Goal: Communication & Community: Answer question/provide support

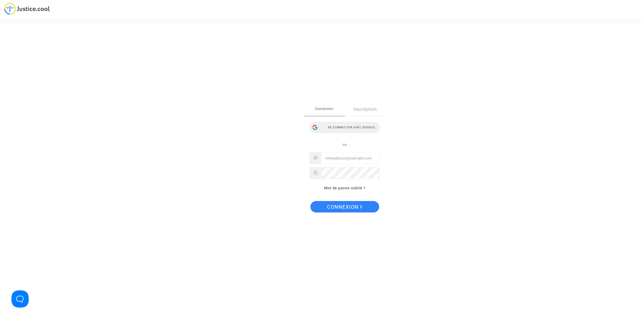
click at [364, 125] on div "Se connecter avec Google" at bounding box center [344, 127] width 70 height 11
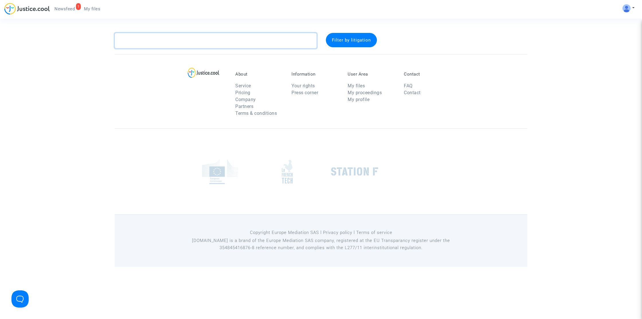
click at [154, 37] on textarea at bounding box center [216, 40] width 202 height 15
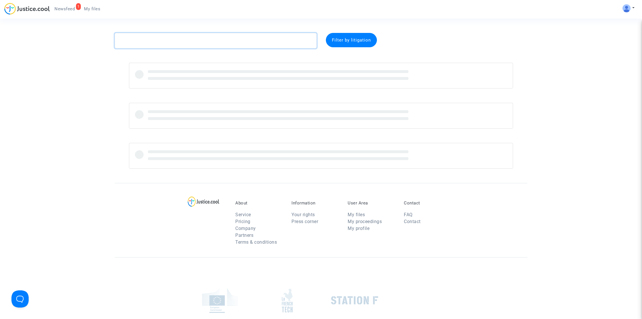
paste textarea "[PERSON_NAME]"
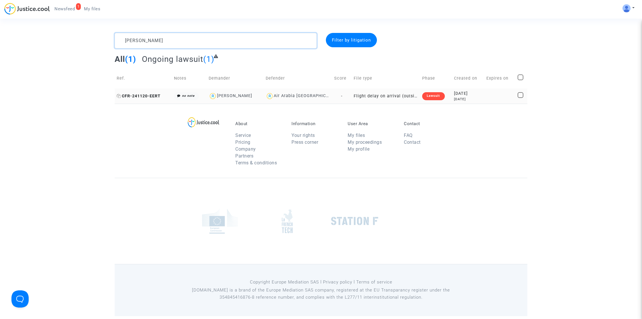
type textarea "Dardouri"
click at [151, 95] on span "CFR-241120-EERT" at bounding box center [139, 96] width 44 height 5
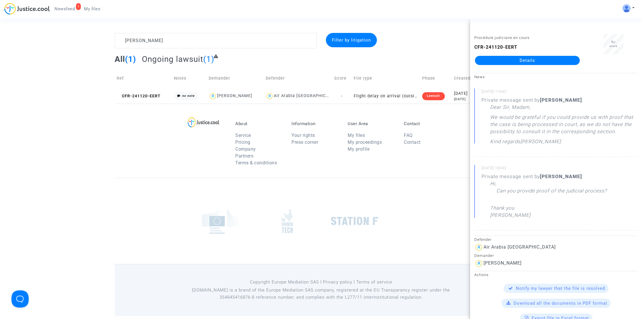
click at [525, 58] on link "Details" at bounding box center [527, 60] width 105 height 9
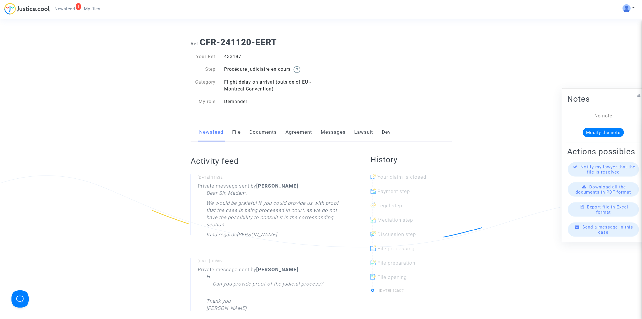
click at [362, 135] on link "Lawsuit" at bounding box center [363, 132] width 19 height 19
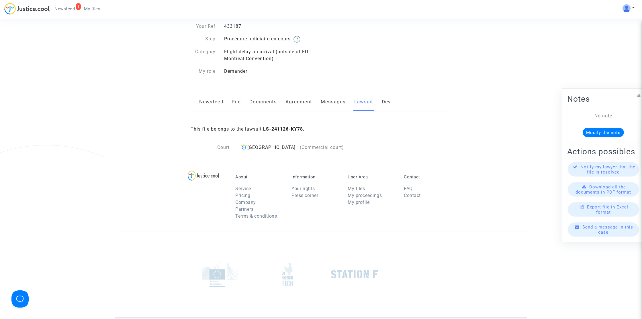
scroll to position [31, 0]
click at [307, 103] on link "Agreement" at bounding box center [298, 101] width 27 height 19
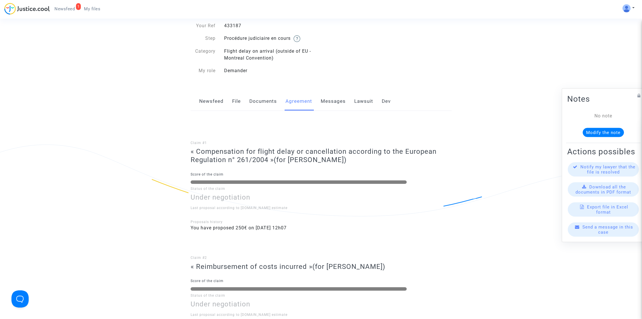
click at [273, 100] on link "Documents" at bounding box center [263, 101] width 28 height 19
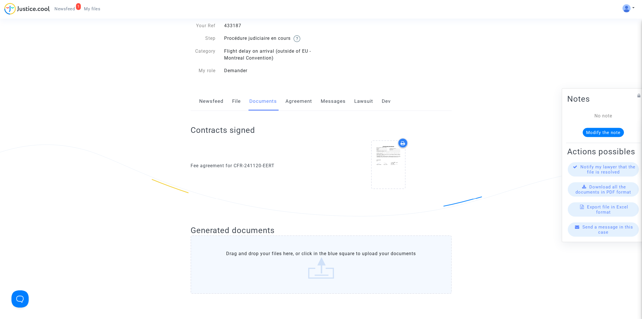
click at [239, 99] on link "File" at bounding box center [236, 101] width 9 height 19
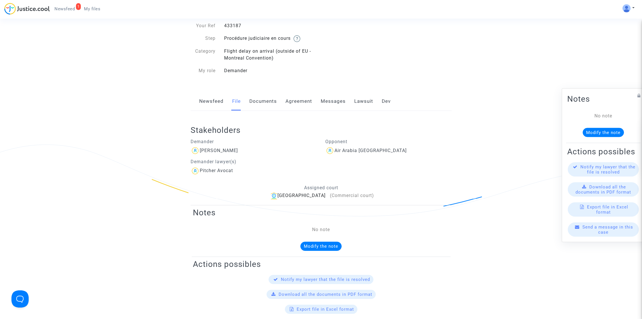
click at [212, 103] on link "Newsfeed" at bounding box center [211, 101] width 24 height 19
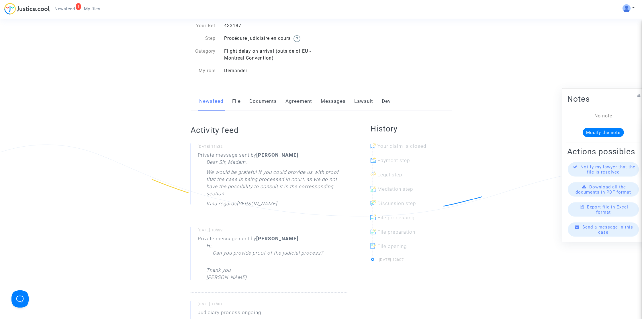
click at [331, 99] on link "Messages" at bounding box center [333, 101] width 25 height 19
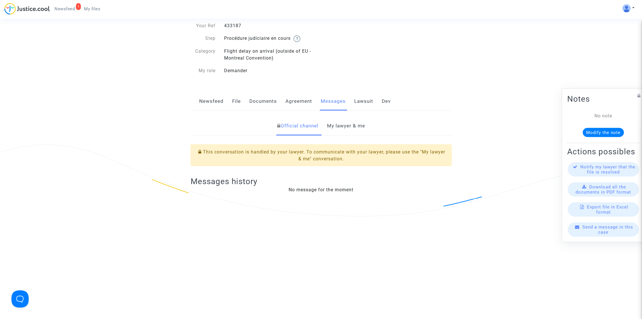
click at [349, 131] on link "My lawyer & me" at bounding box center [346, 126] width 38 height 19
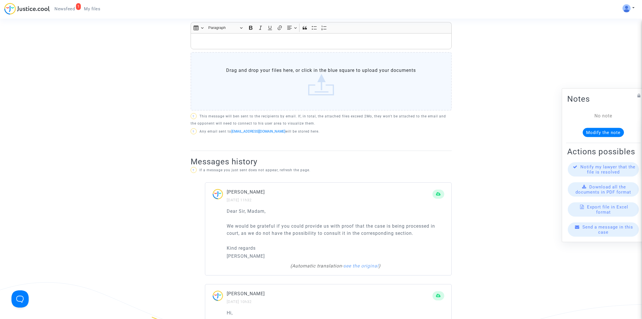
scroll to position [265, 0]
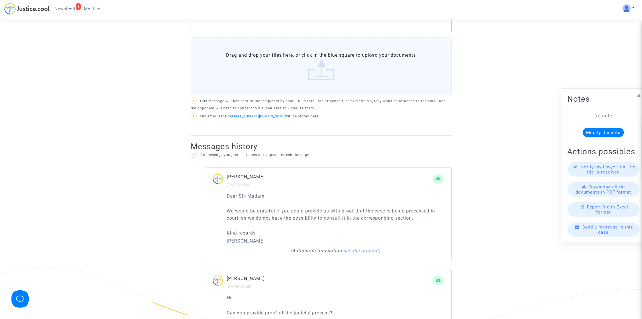
drag, startPoint x: 238, startPoint y: 224, endPoint x: 226, endPoint y: 210, distance: 18.9
click at [226, 210] on div "Dear Sir, Madam, We would be grateful if you could provide us with proof that t…" at bounding box center [328, 227] width 246 height 68
copy div "Dear Sir, Madam,"
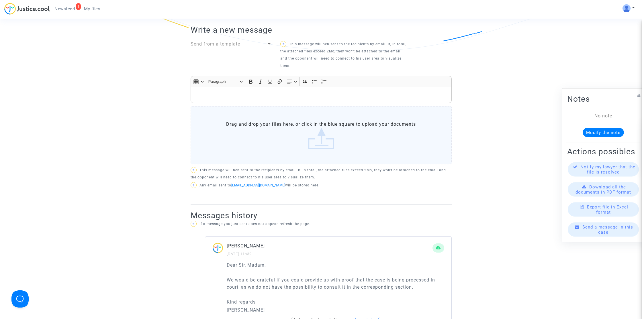
scroll to position [59, 0]
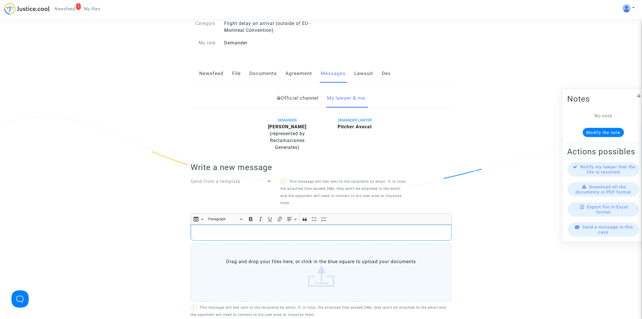
click at [221, 233] on p "Rich Text Editor, main" at bounding box center [320, 232] width 255 height 7
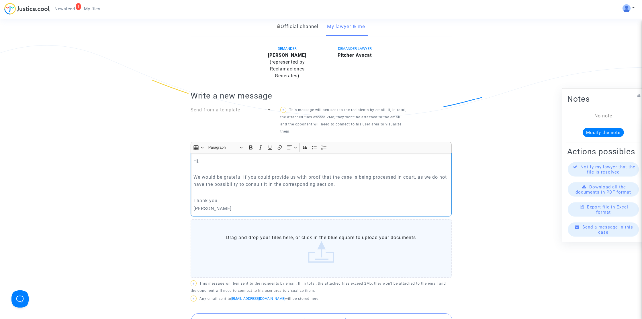
scroll to position [227, 0]
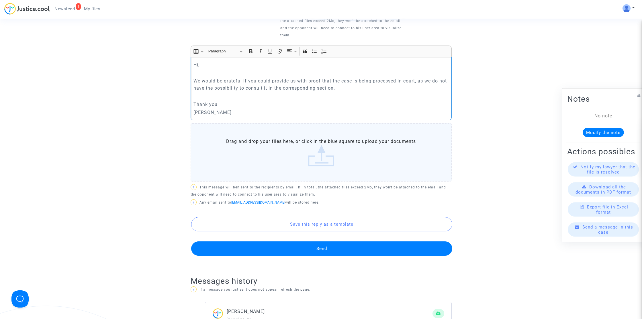
click at [316, 246] on button "Send" at bounding box center [321, 248] width 261 height 14
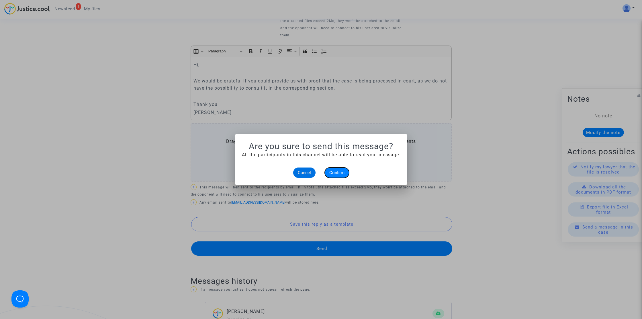
click at [339, 170] on button "Confirm" at bounding box center [337, 173] width 24 height 10
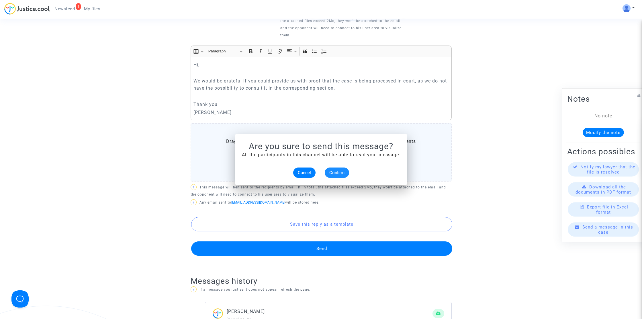
scroll to position [227, 0]
